Goal: Task Accomplishment & Management: Use online tool/utility

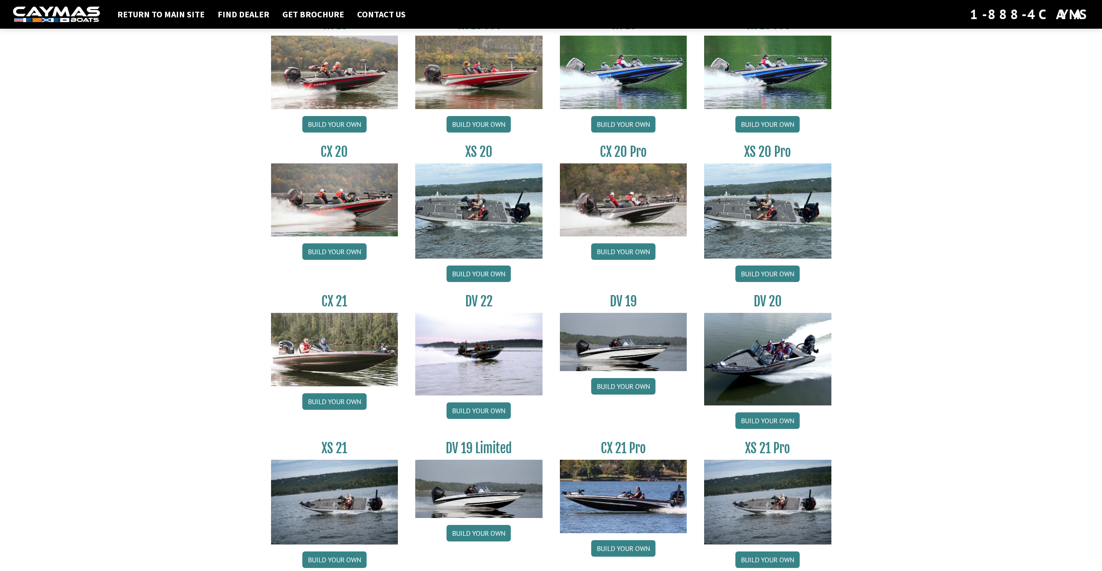
scroll to position [782, 0]
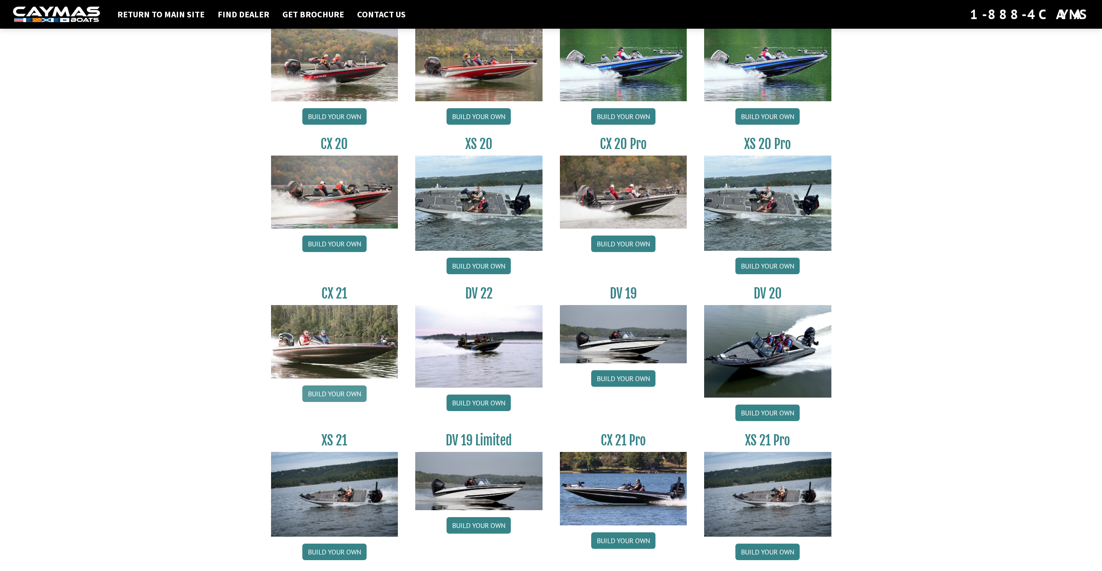
click at [345, 392] on link "Build your own" at bounding box center [334, 393] width 64 height 17
click at [633, 541] on link "Build your own" at bounding box center [623, 540] width 64 height 17
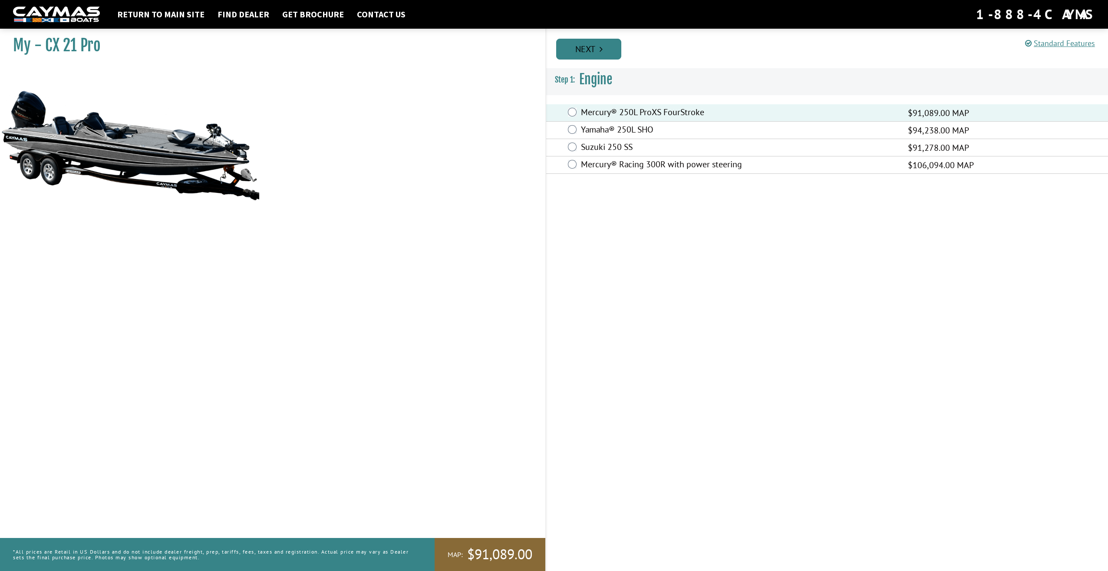
click at [607, 46] on link "Next" at bounding box center [588, 49] width 65 height 21
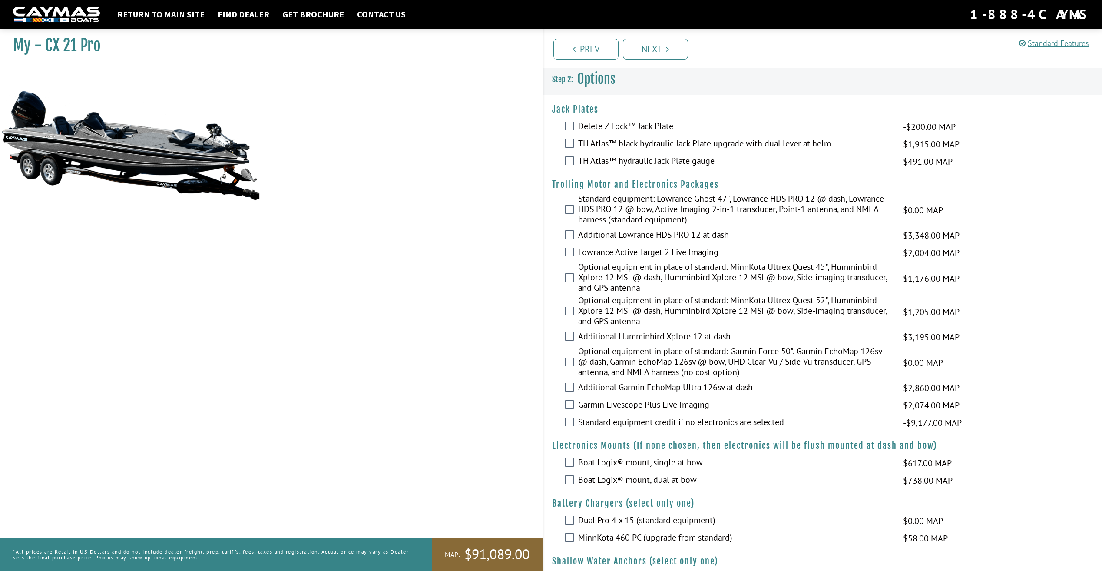
click at [575, 140] on div "TH Atlas™ black hydraulic Jack Plate upgrade with dual lever at helm $1,915.00 …" at bounding box center [822, 144] width 559 height 17
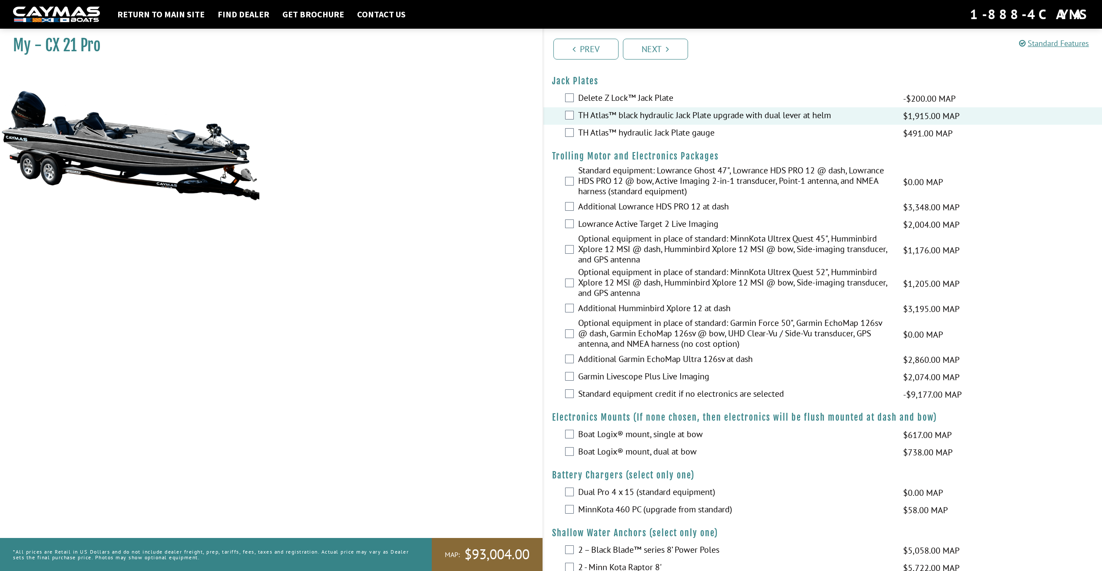
scroll to position [43, 0]
